Goal: Information Seeking & Learning: Learn about a topic

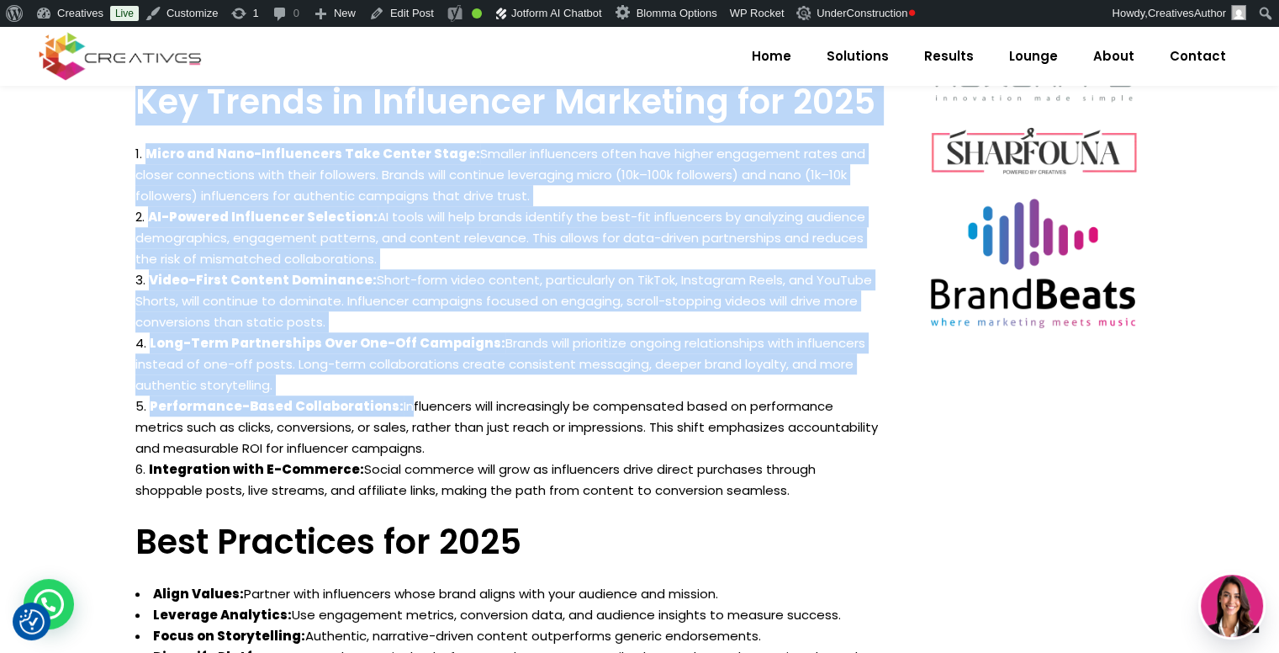
scroll to position [1126, 0]
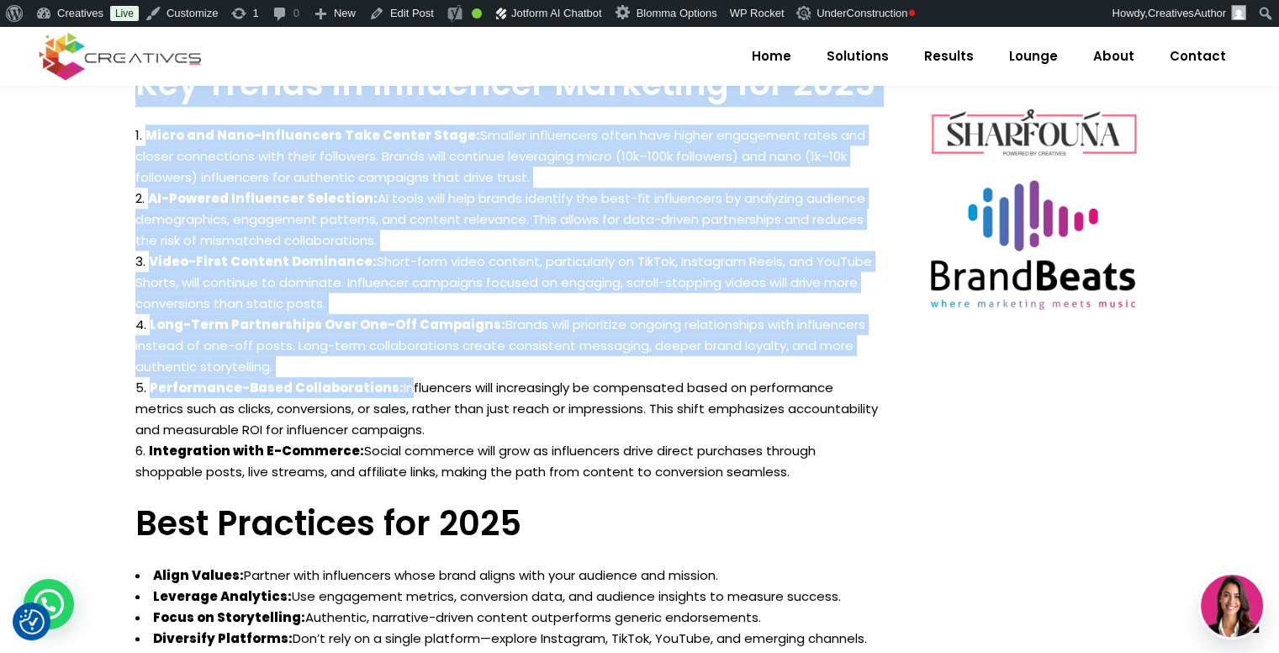
drag, startPoint x: 135, startPoint y: 363, endPoint x: 738, endPoint y: 465, distance: 610.8
click at [738, 465] on div "Influencer Marketing: Trends That Will Shape 2025 Influencer marketing continue…" at bounding box center [508, 520] width 747 height 1273
copy div "Influencer Marketing: Trends That Will Shape 2025 Influencer marketing continue…"
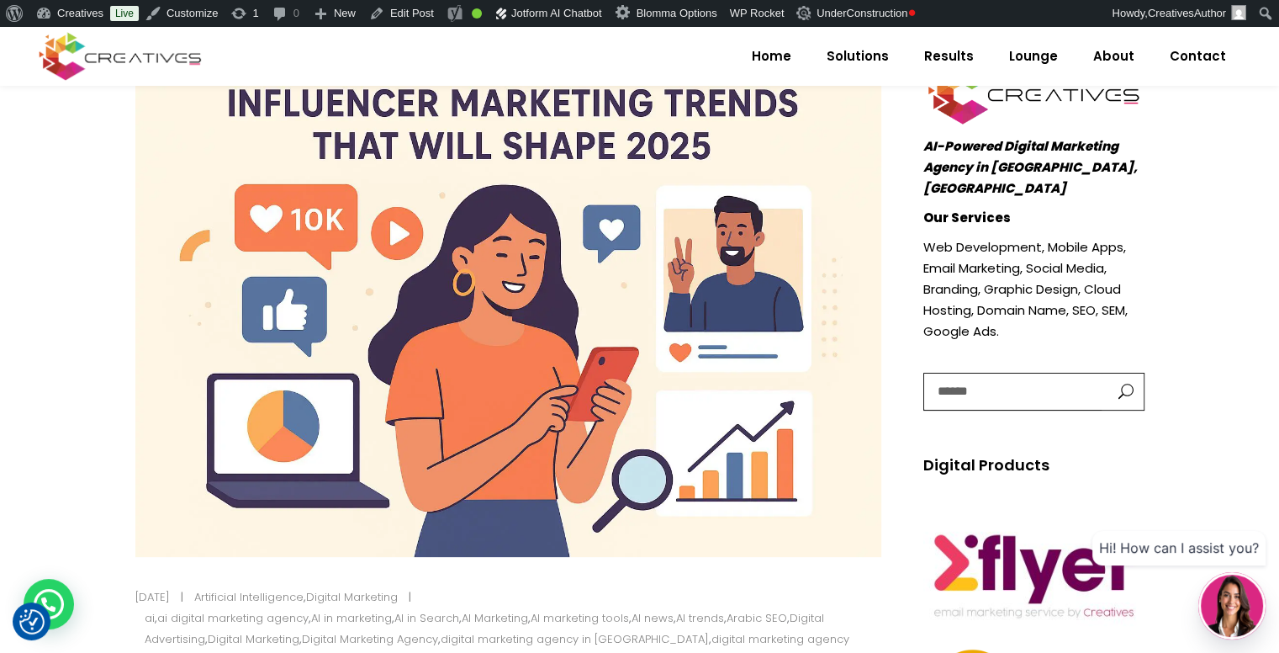
scroll to position [284, 0]
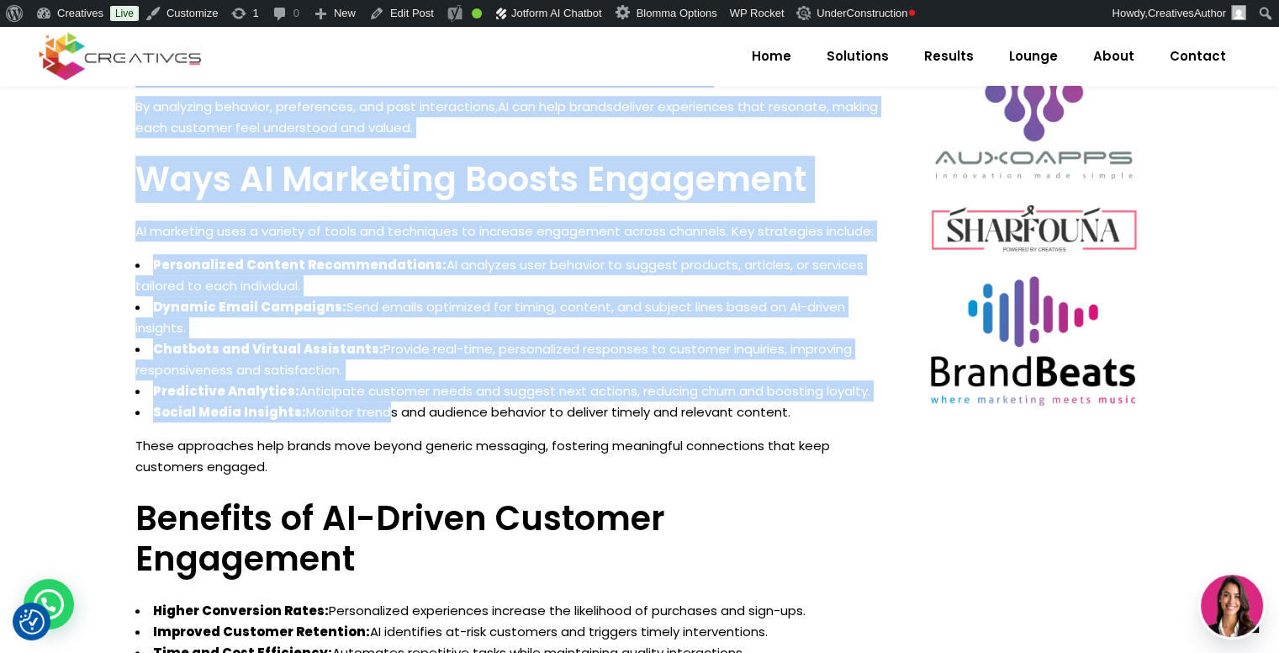
scroll to position [1036, 0]
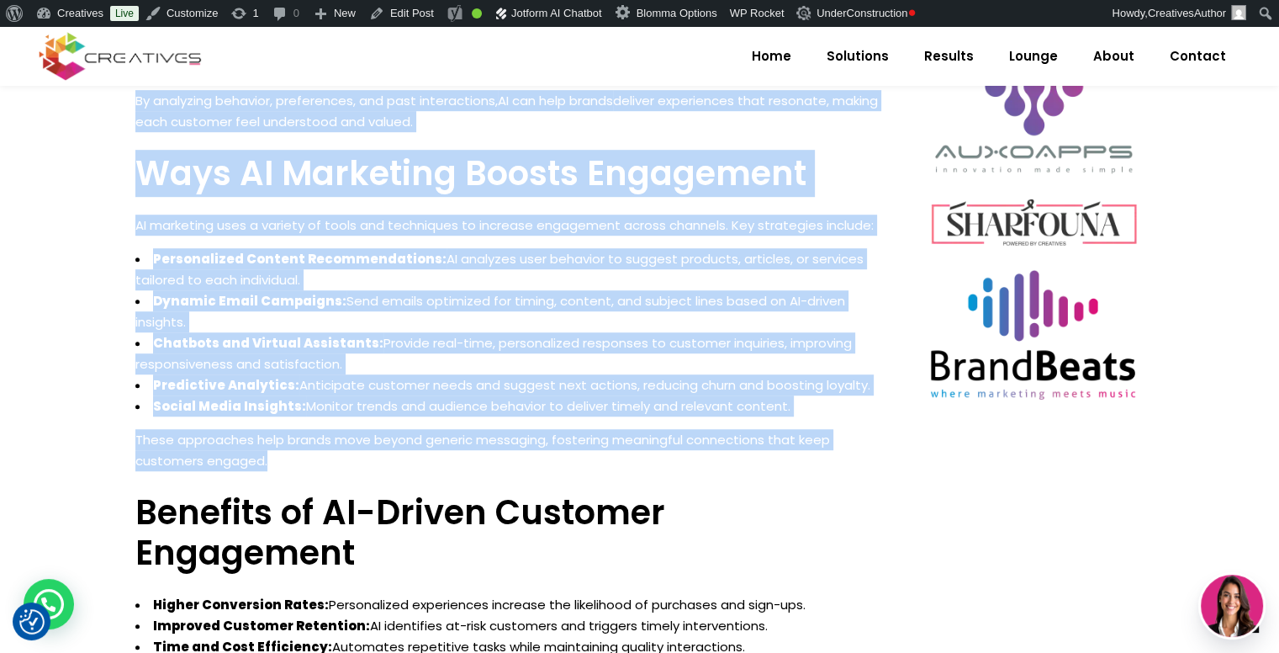
drag, startPoint x: 136, startPoint y: 472, endPoint x: 421, endPoint y: 452, distance: 285.0
copy div "How AI Marketing Boosts Customer Engagement In today’s digital world, customers…"
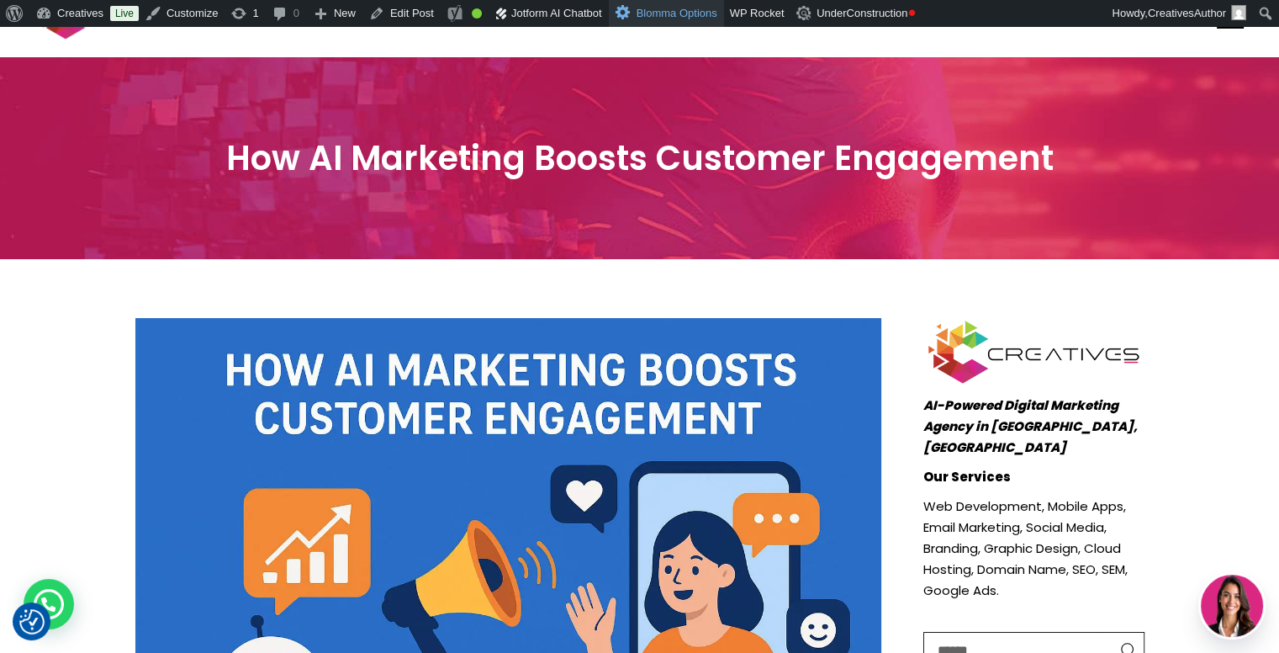
scroll to position [42, 0]
